Goal: Task Accomplishment & Management: Manage account settings

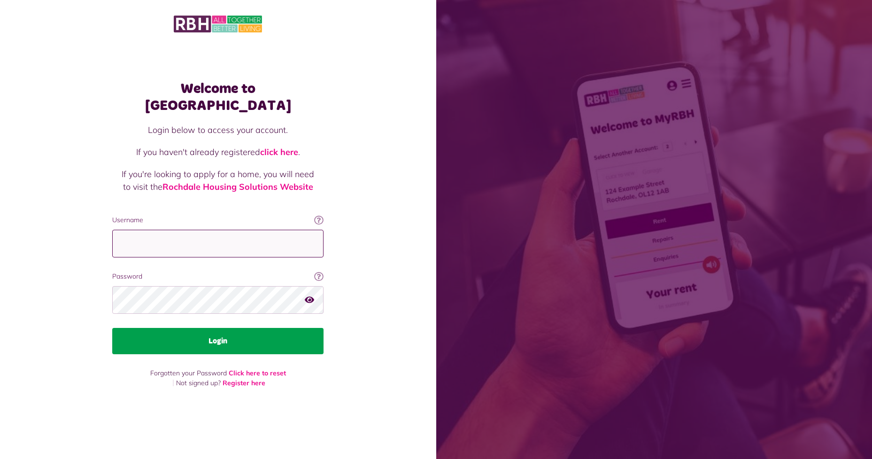
type input "**********"
click at [245, 335] on button "Login" at bounding box center [217, 341] width 211 height 26
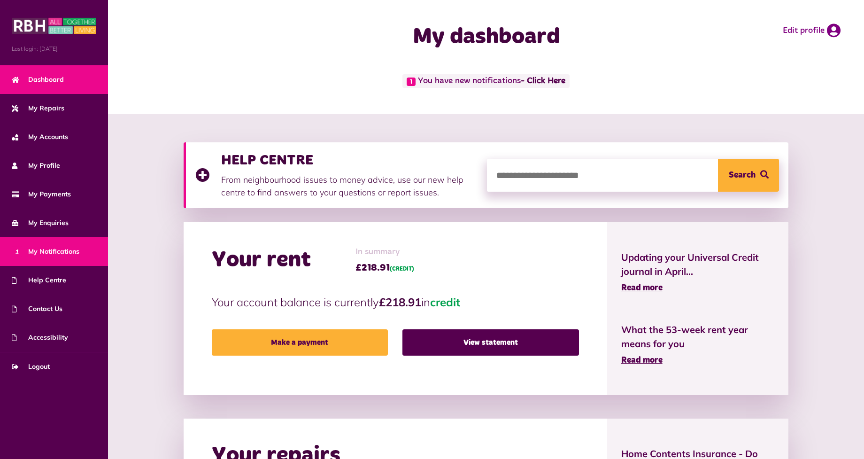
click at [69, 249] on span "1 My Notifications" at bounding box center [46, 251] width 68 height 10
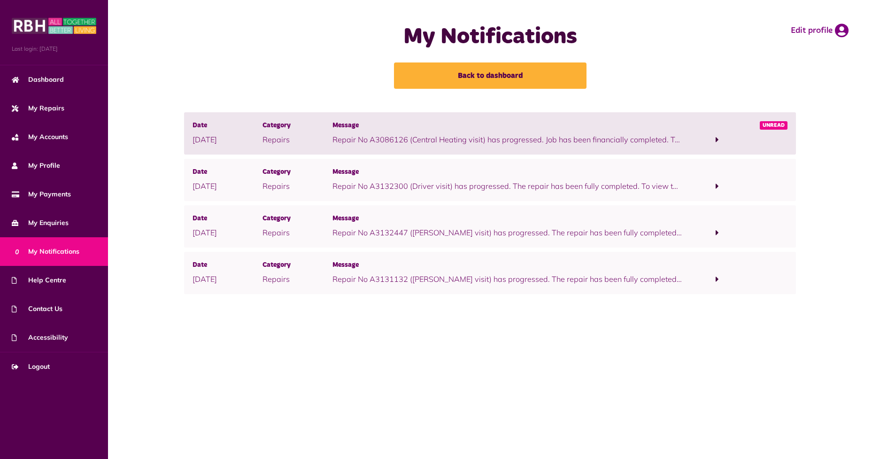
click at [716, 139] on span at bounding box center [717, 139] width 3 height 8
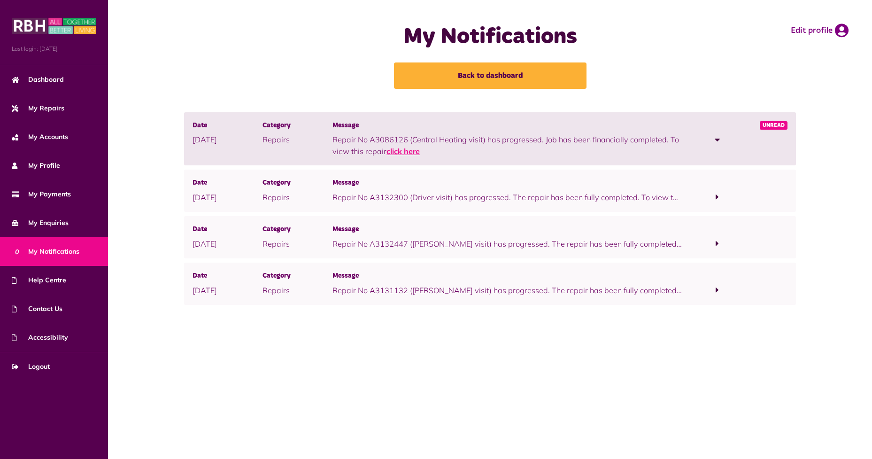
click at [402, 152] on link "click here" at bounding box center [402, 150] width 33 height 9
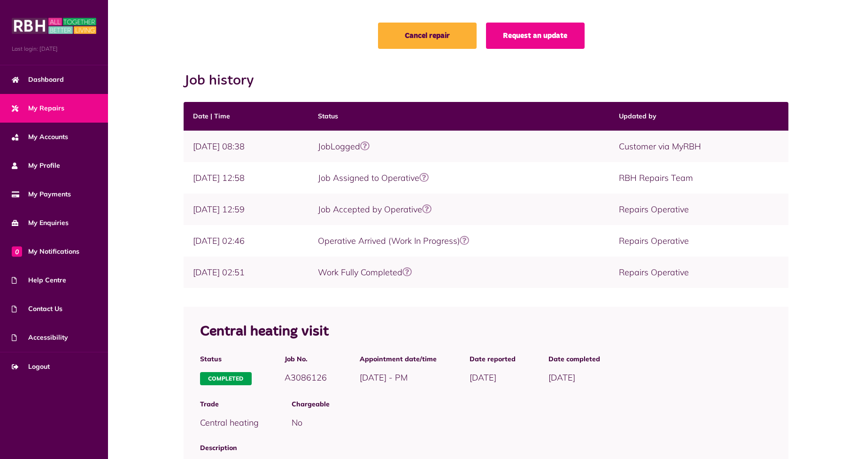
scroll to position [79, 0]
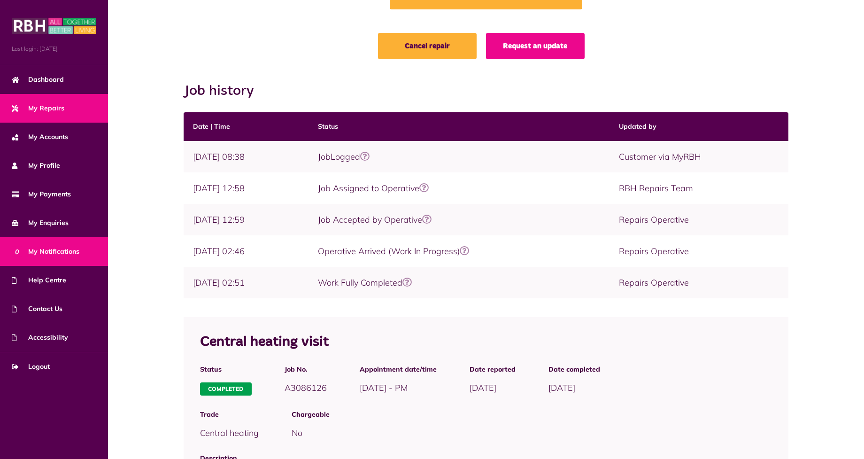
click at [86, 252] on link "0 My Notifications" at bounding box center [54, 251] width 108 height 29
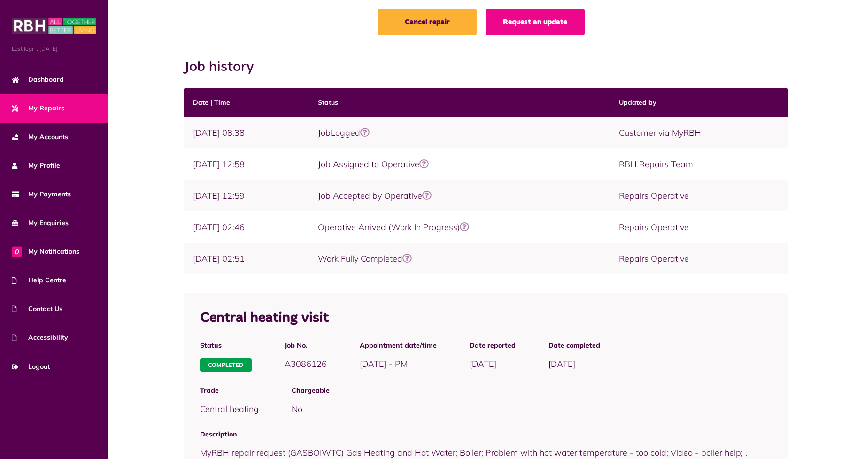
scroll to position [0, 0]
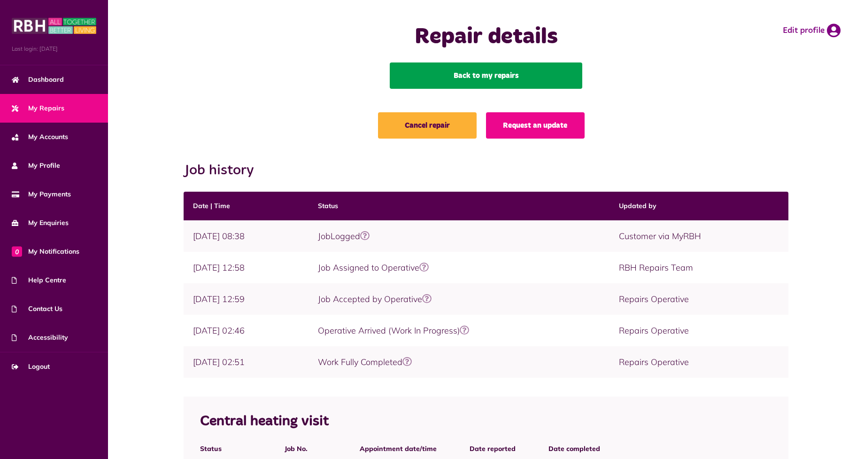
click at [475, 75] on link "Back to my repairs" at bounding box center [486, 75] width 192 height 26
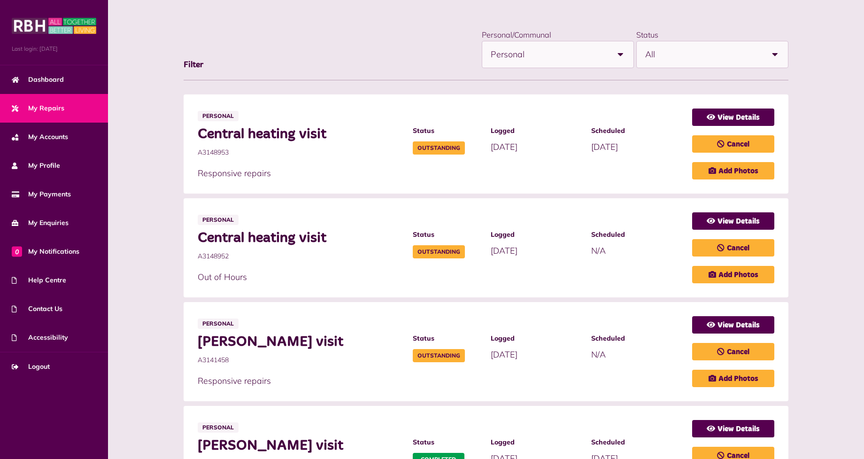
scroll to position [141, 0]
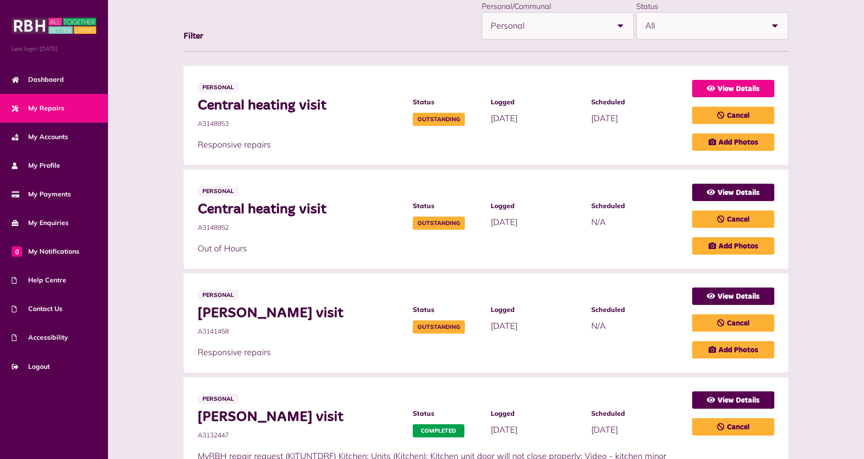
click at [720, 87] on link "View Details" at bounding box center [733, 88] width 82 height 17
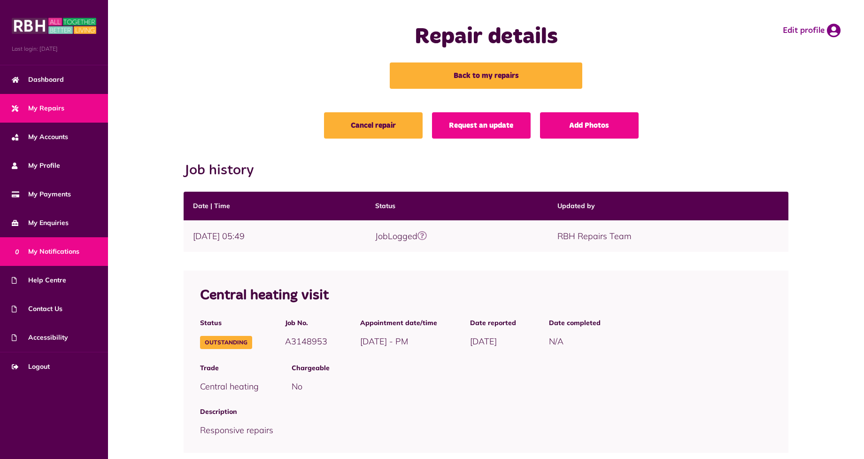
click at [61, 247] on span "0 My Notifications" at bounding box center [46, 251] width 68 height 10
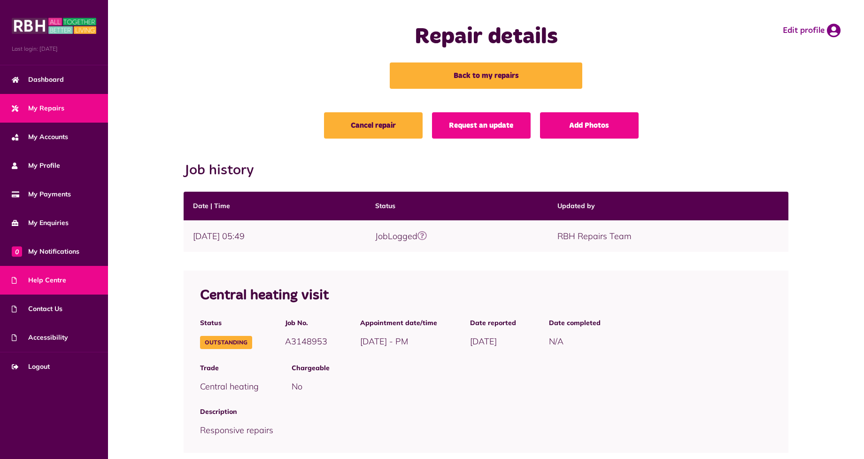
click at [53, 287] on link "Help Centre" at bounding box center [54, 280] width 108 height 29
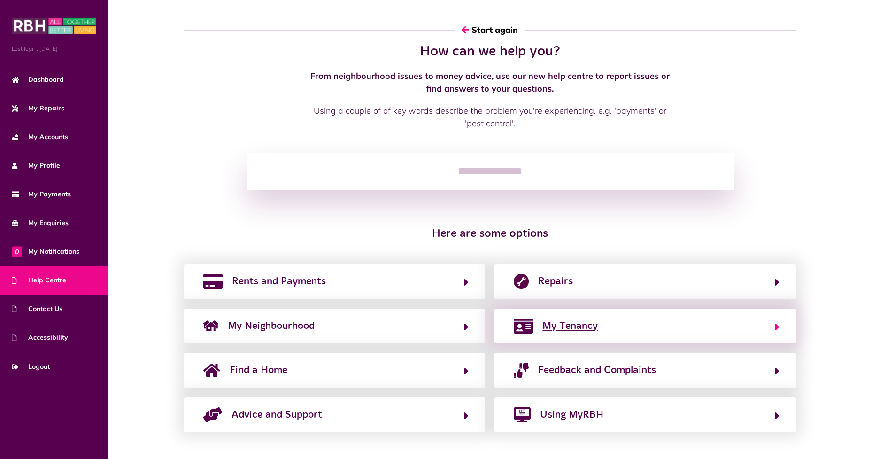
click at [571, 323] on span "My Tenancy" at bounding box center [569, 325] width 55 height 15
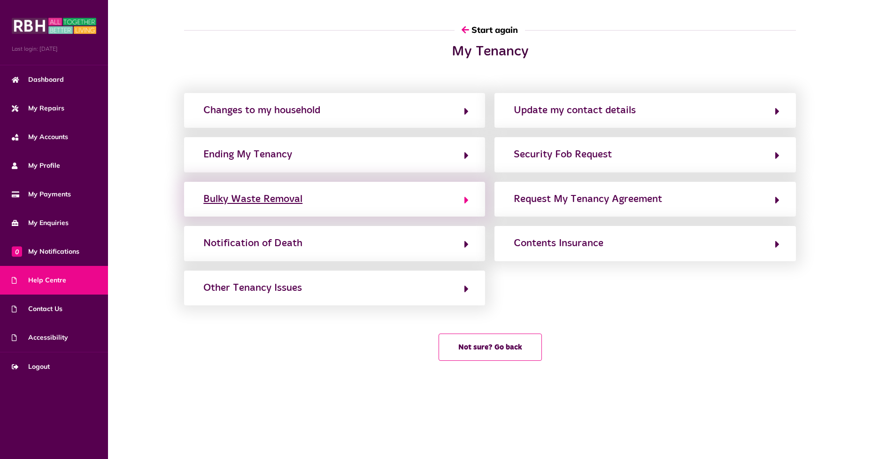
click at [284, 200] on div "Bulky Waste Removal" at bounding box center [252, 199] width 99 height 15
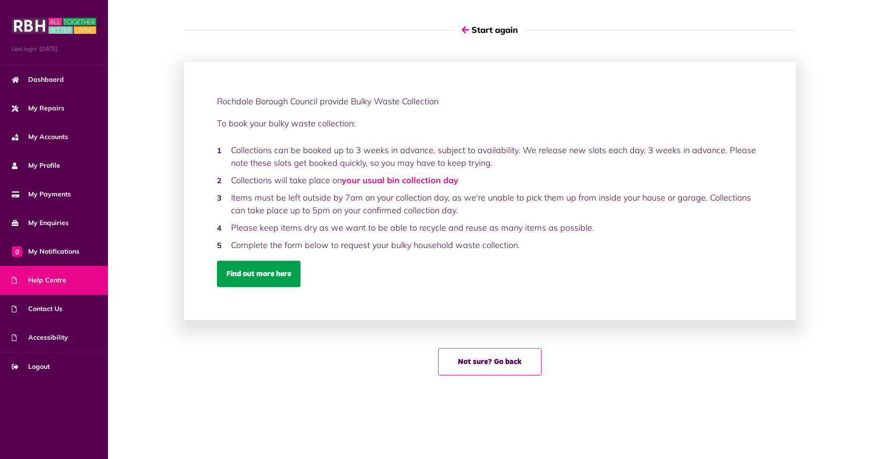
click at [275, 272] on link "Find out more here" at bounding box center [259, 274] width 84 height 26
